Goal: Task Accomplishment & Management: Complete application form

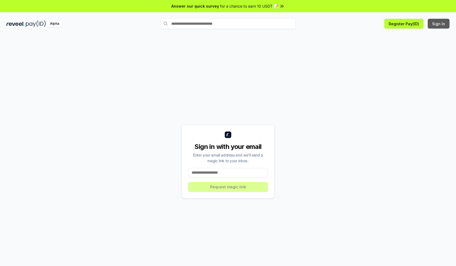
click at [439, 24] on button "Sign In" at bounding box center [439, 24] width 22 height 10
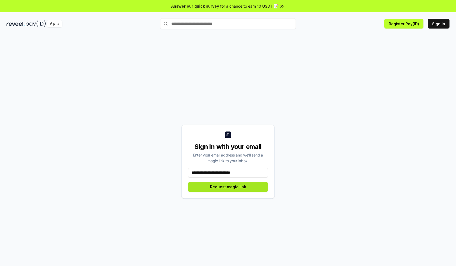
type input "**********"
click at [228, 187] on button "Request magic link" at bounding box center [228, 187] width 80 height 10
